Goal: Task Accomplishment & Management: Use online tool/utility

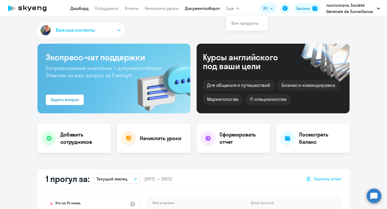
click at [205, 9] on link "Документооборот" at bounding box center [202, 8] width 35 height 5
select select "30"
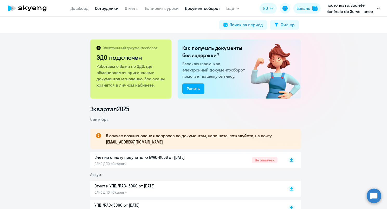
click at [111, 8] on link "Сотрудники" at bounding box center [107, 8] width 24 height 5
select select "30"
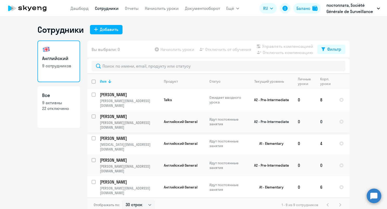
click at [93, 114] on input "select row 37781495" at bounding box center [97, 119] width 10 height 10
checkbox input "true"
click at [92, 158] on input "select row 22298111" at bounding box center [97, 163] width 10 height 10
checkbox input "true"
click at [168, 51] on span "Начислить уроки" at bounding box center [178, 49] width 34 height 6
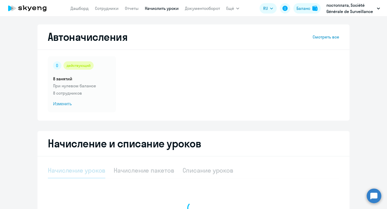
select select "10"
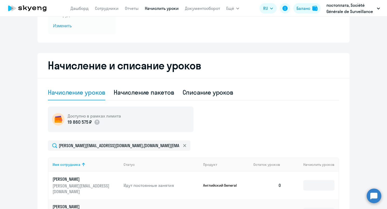
scroll to position [148, 0]
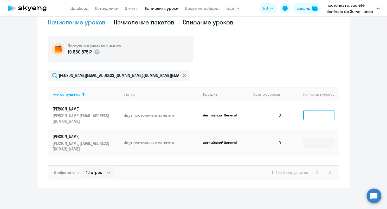
click at [321, 111] on input at bounding box center [318, 115] width 31 height 10
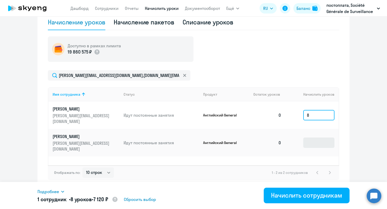
type input "8"
click at [322, 138] on input at bounding box center [318, 143] width 31 height 10
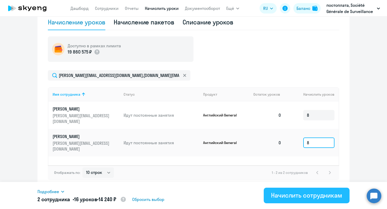
type input "8"
click at [320, 196] on div "Начислить сотрудникам" at bounding box center [306, 195] width 71 height 8
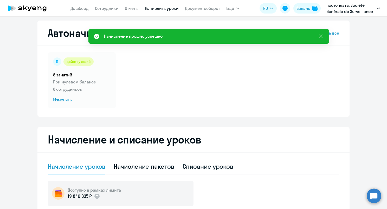
scroll to position [0, 0]
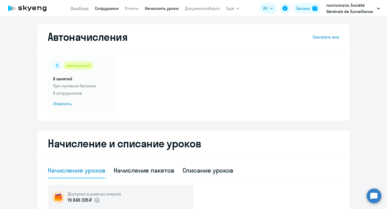
click at [110, 10] on link "Сотрудники" at bounding box center [107, 8] width 24 height 5
select select "30"
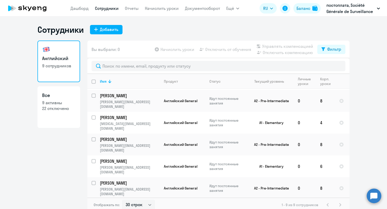
click at [153, 11] on nav "[PERSON_NAME] Отчеты Начислить уроки Документооборот" at bounding box center [146, 8] width 150 height 10
click at [155, 6] on link "Начислить уроки" at bounding box center [162, 8] width 34 height 5
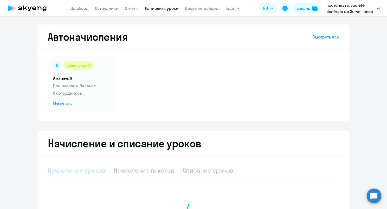
select select "10"
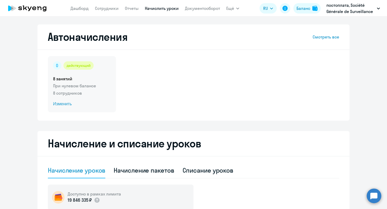
click at [65, 104] on span "Изменить" at bounding box center [82, 104] width 58 height 6
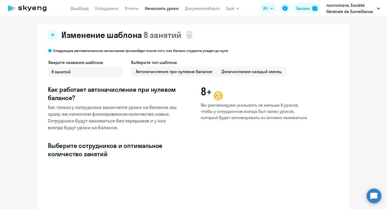
select select "10"
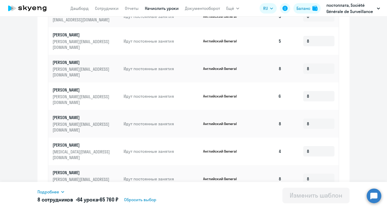
scroll to position [227, 0]
